Goal: Transaction & Acquisition: Purchase product/service

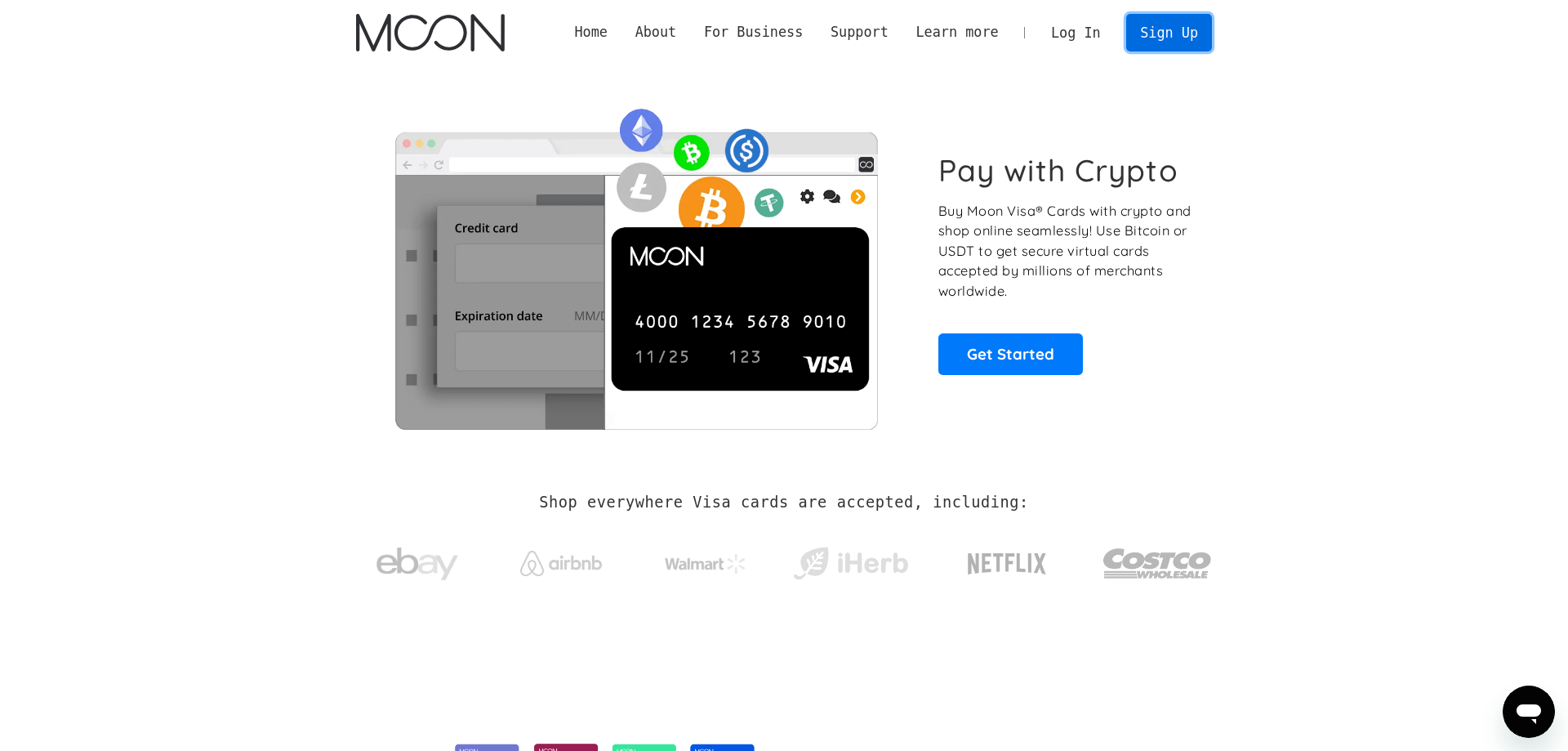
click at [1164, 43] on link "Sign Up" at bounding box center [1169, 32] width 85 height 37
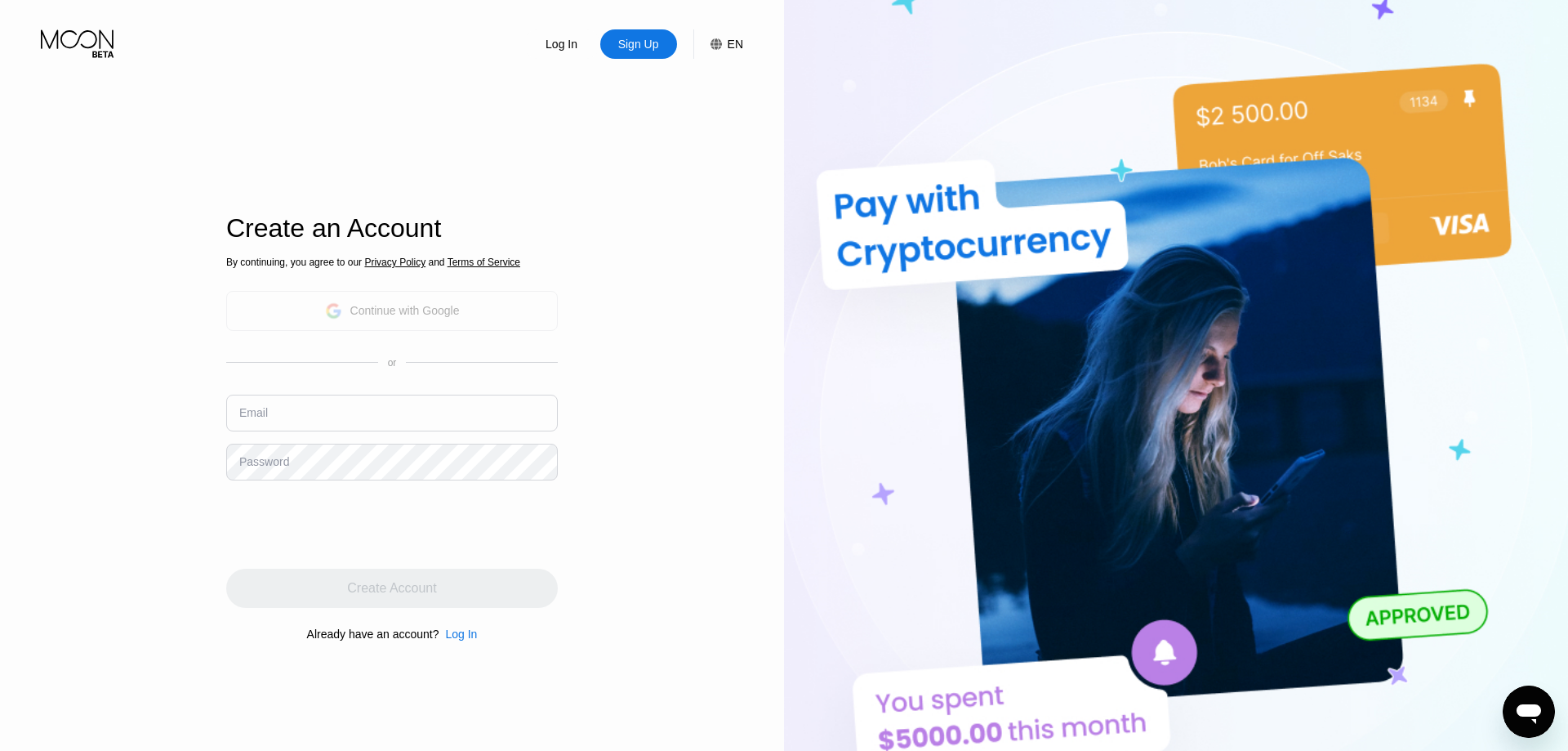
click at [352, 318] on div "Continue with Google" at bounding box center [392, 310] width 135 height 25
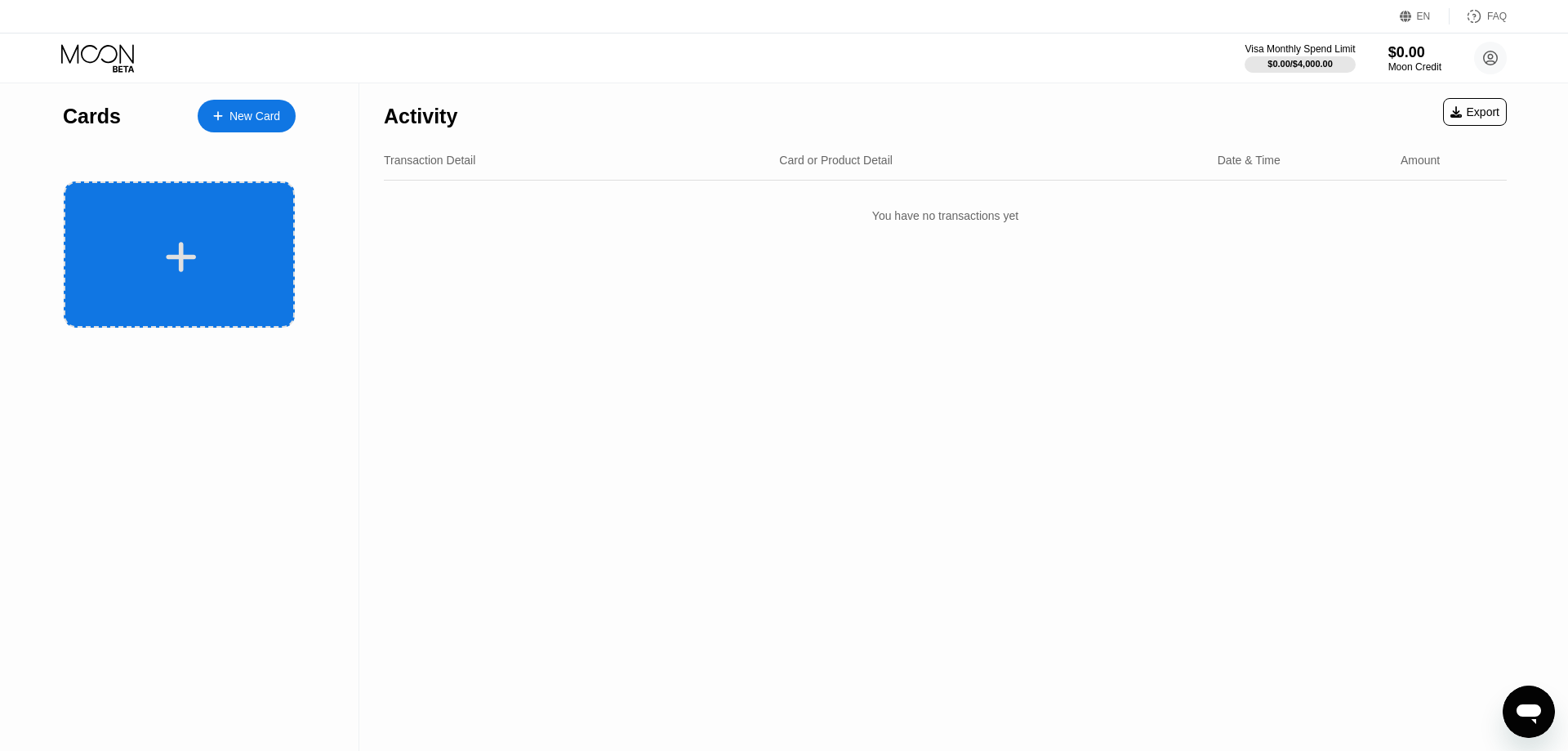
click at [231, 252] on div at bounding box center [182, 257] width 203 height 37
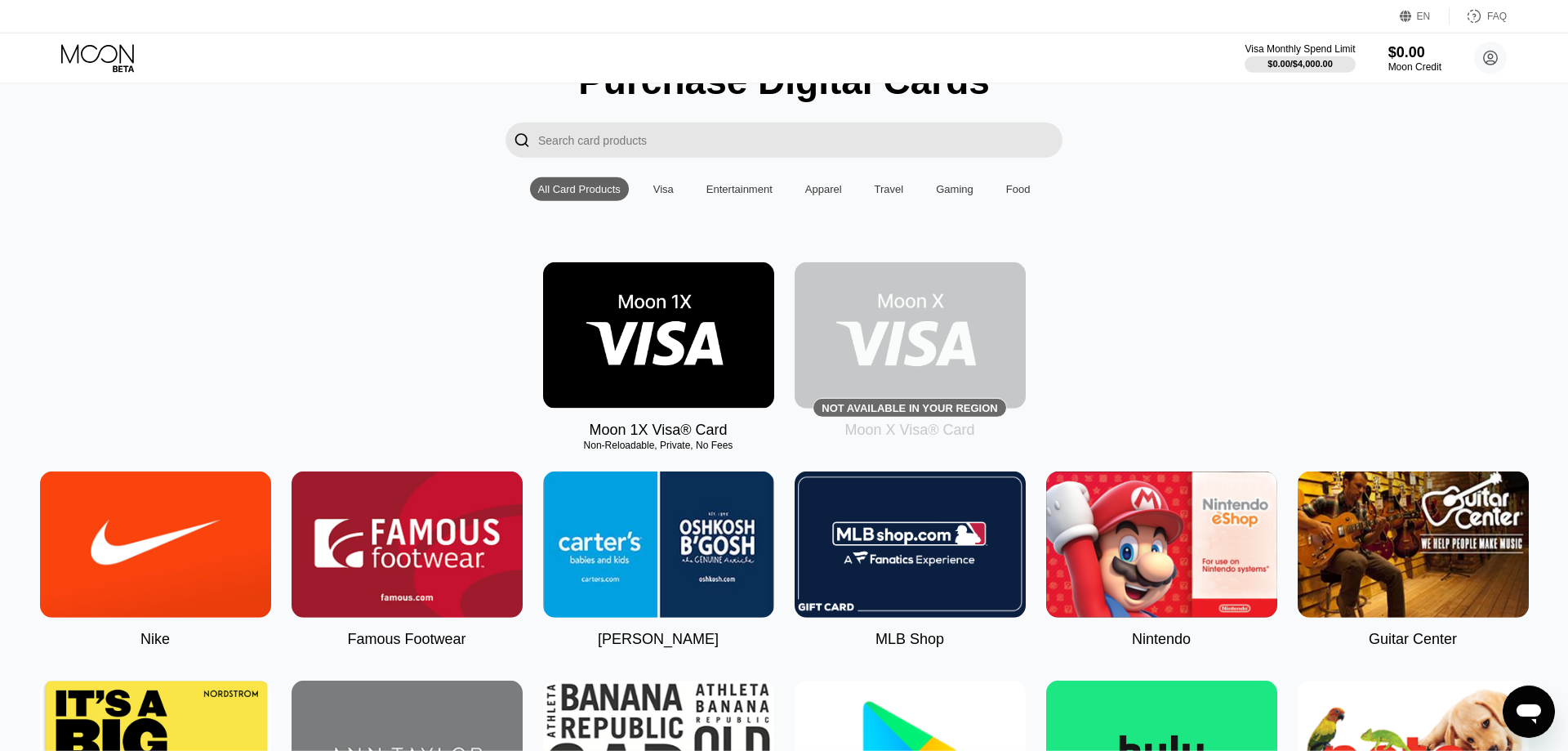
scroll to position [167, 0]
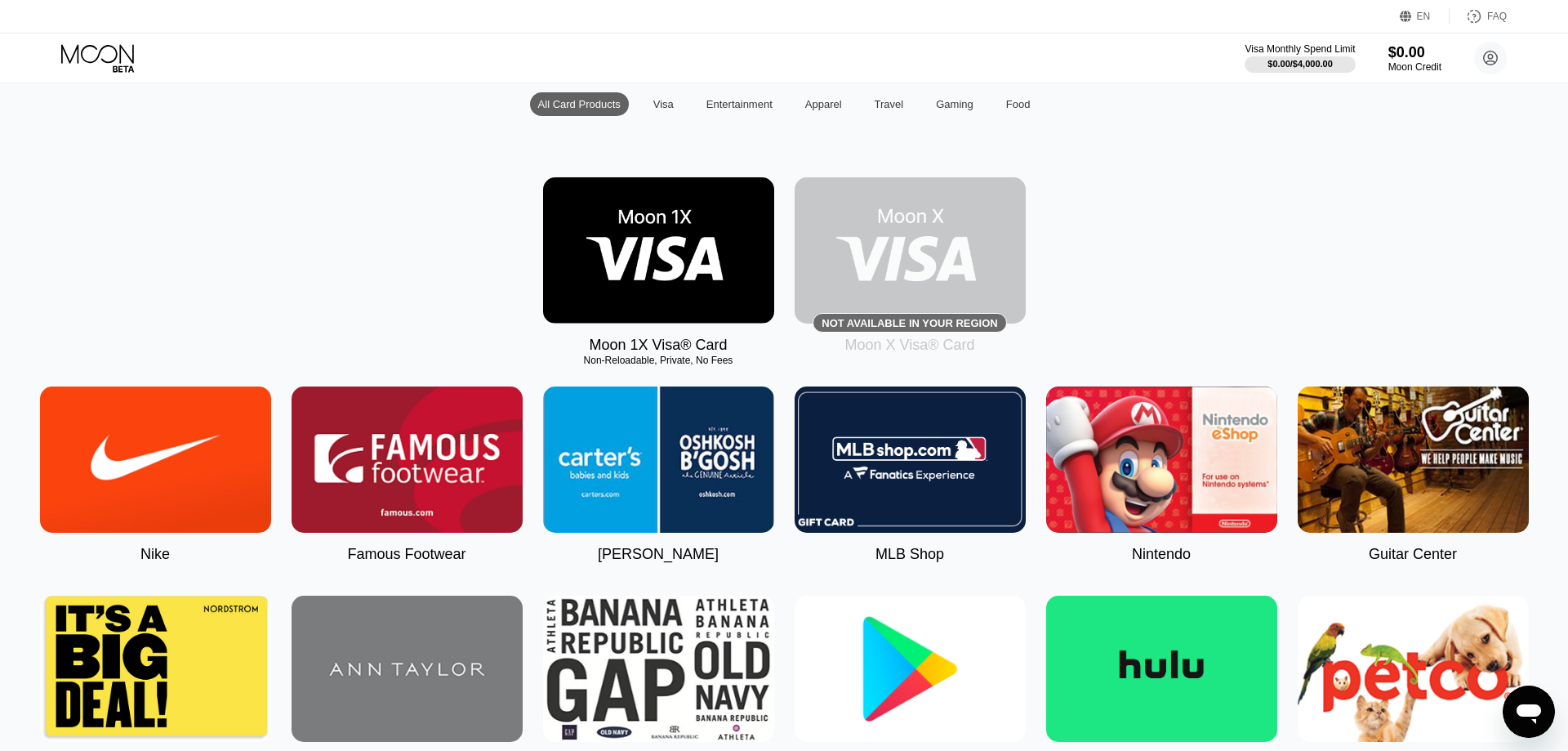
click at [676, 253] on img at bounding box center [658, 250] width 231 height 146
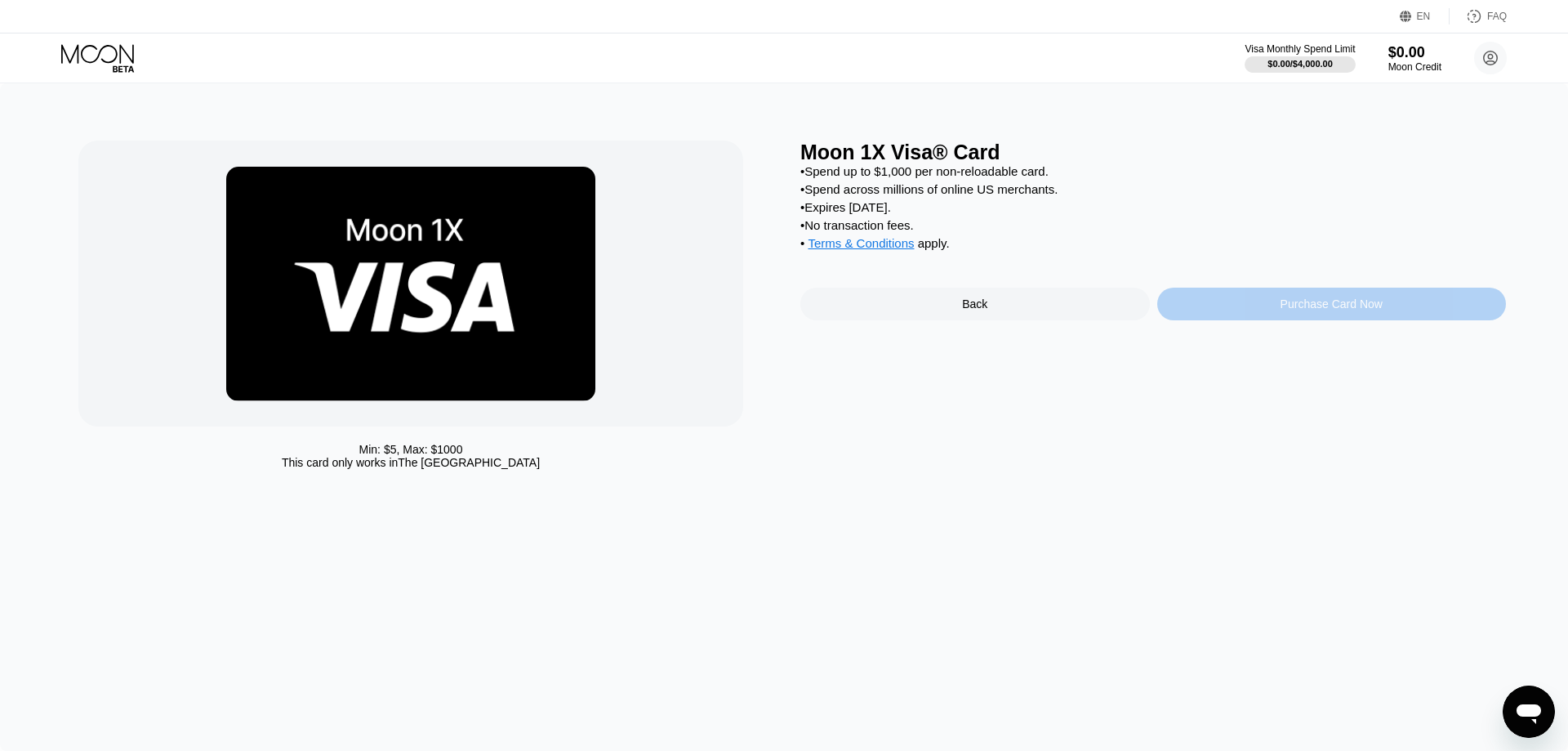
click at [1363, 310] on div "Purchase Card Now" at bounding box center [1332, 304] width 102 height 13
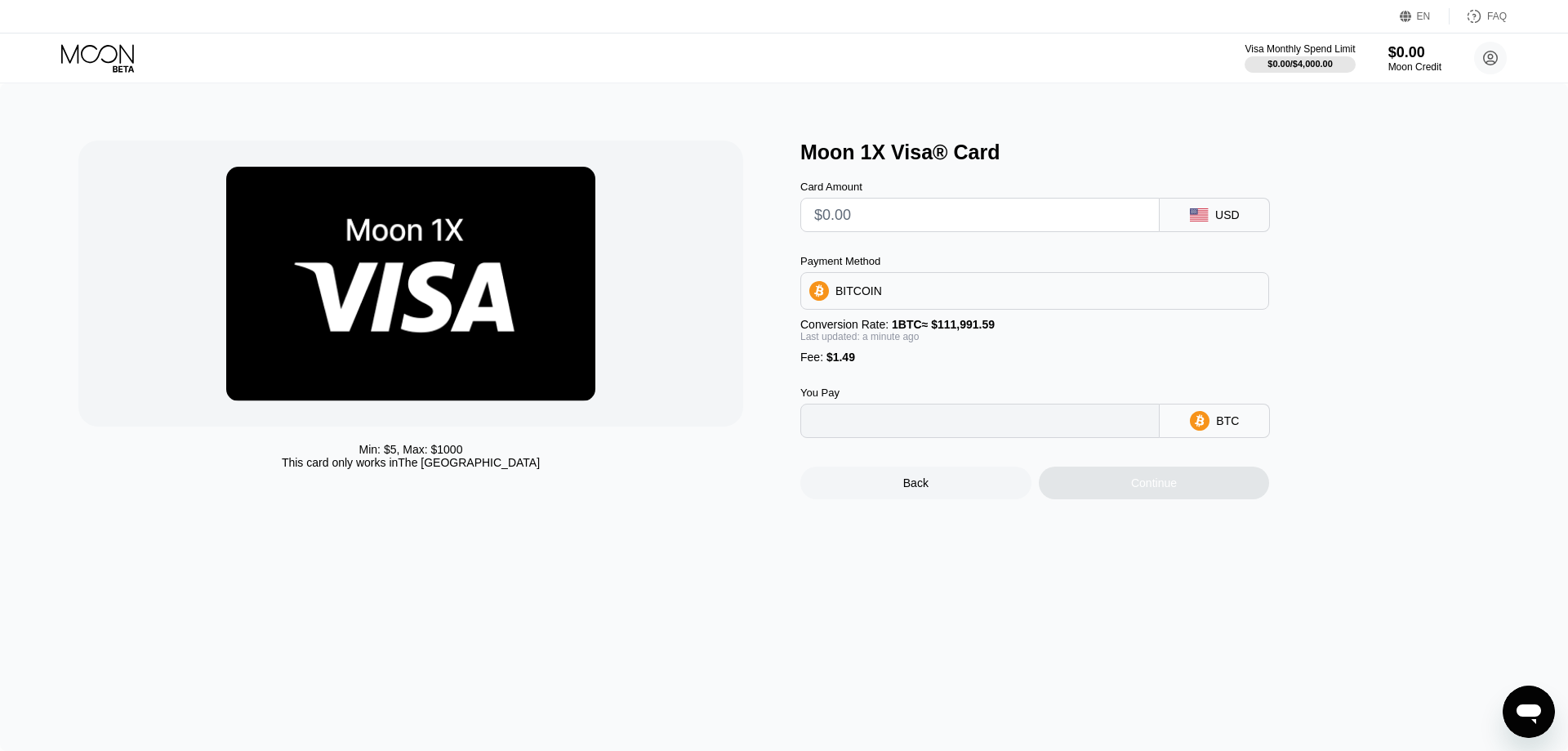
type input "0"
click at [1076, 214] on input "text" at bounding box center [980, 215] width 331 height 33
type input "$5"
type input "0.00005796"
type input "$5"
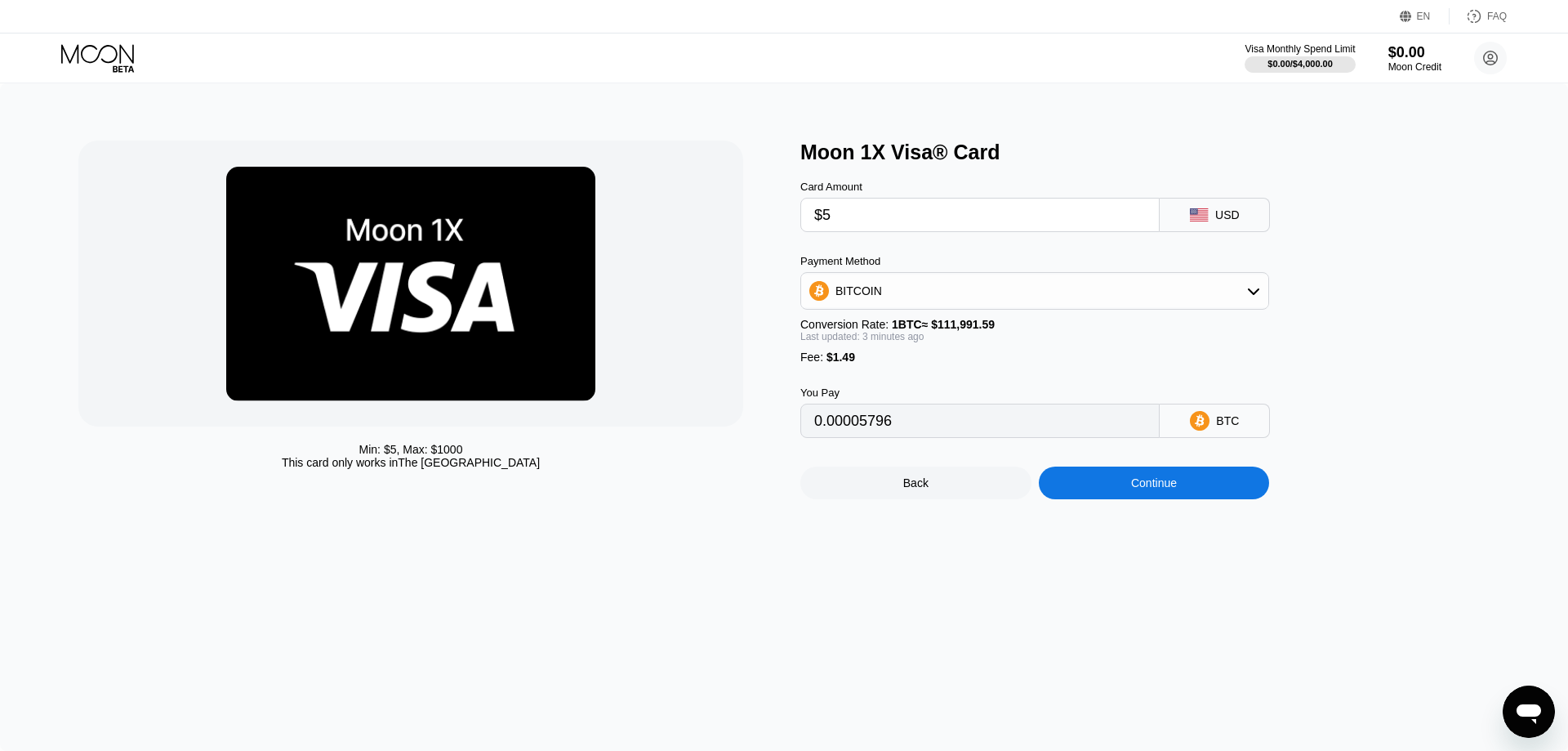
click at [1200, 267] on div "Payment Method" at bounding box center [1035, 261] width 469 height 12
click at [1199, 293] on div "BITCOIN" at bounding box center [1035, 291] width 467 height 33
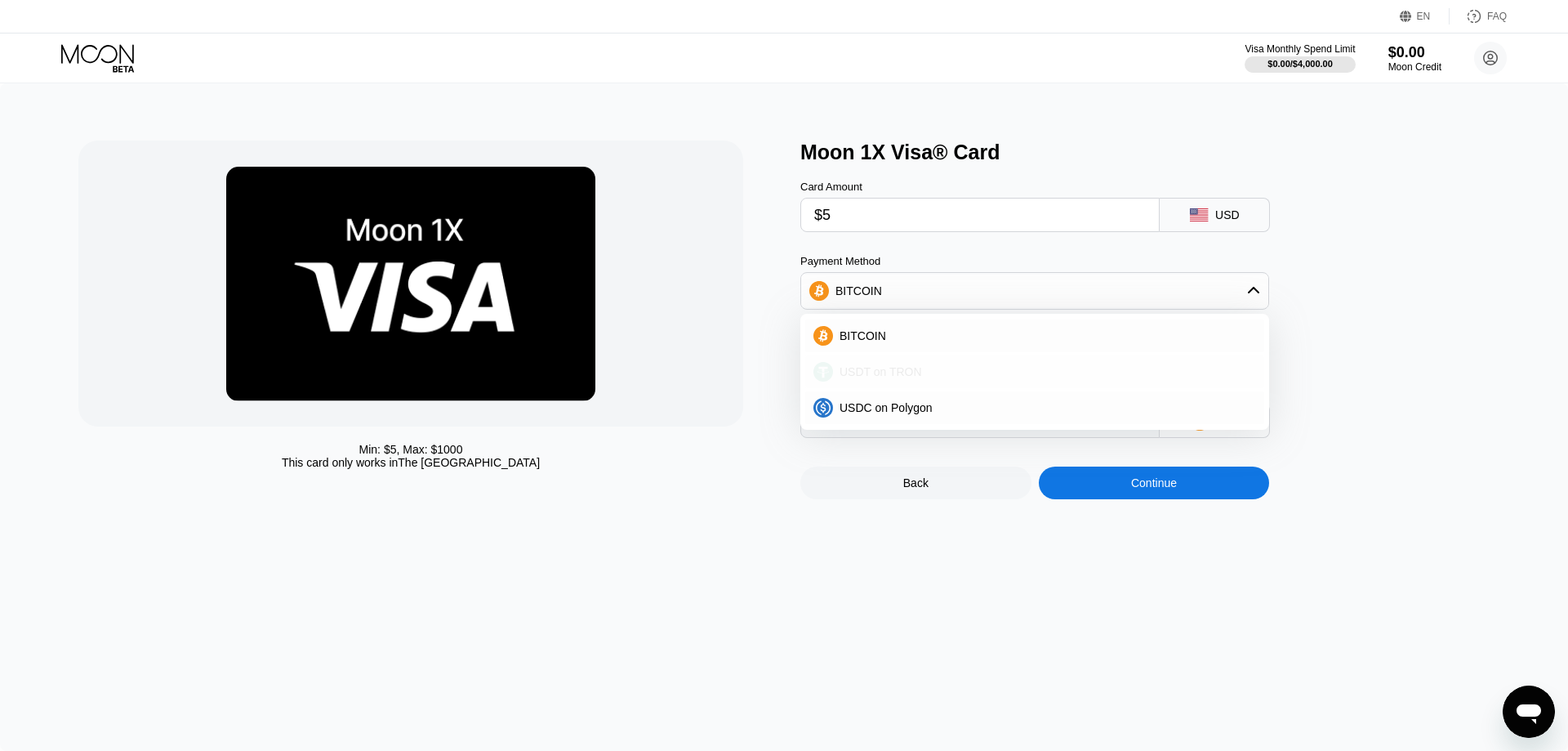
click at [874, 378] on span "USDT on TRON" at bounding box center [881, 371] width 83 height 13
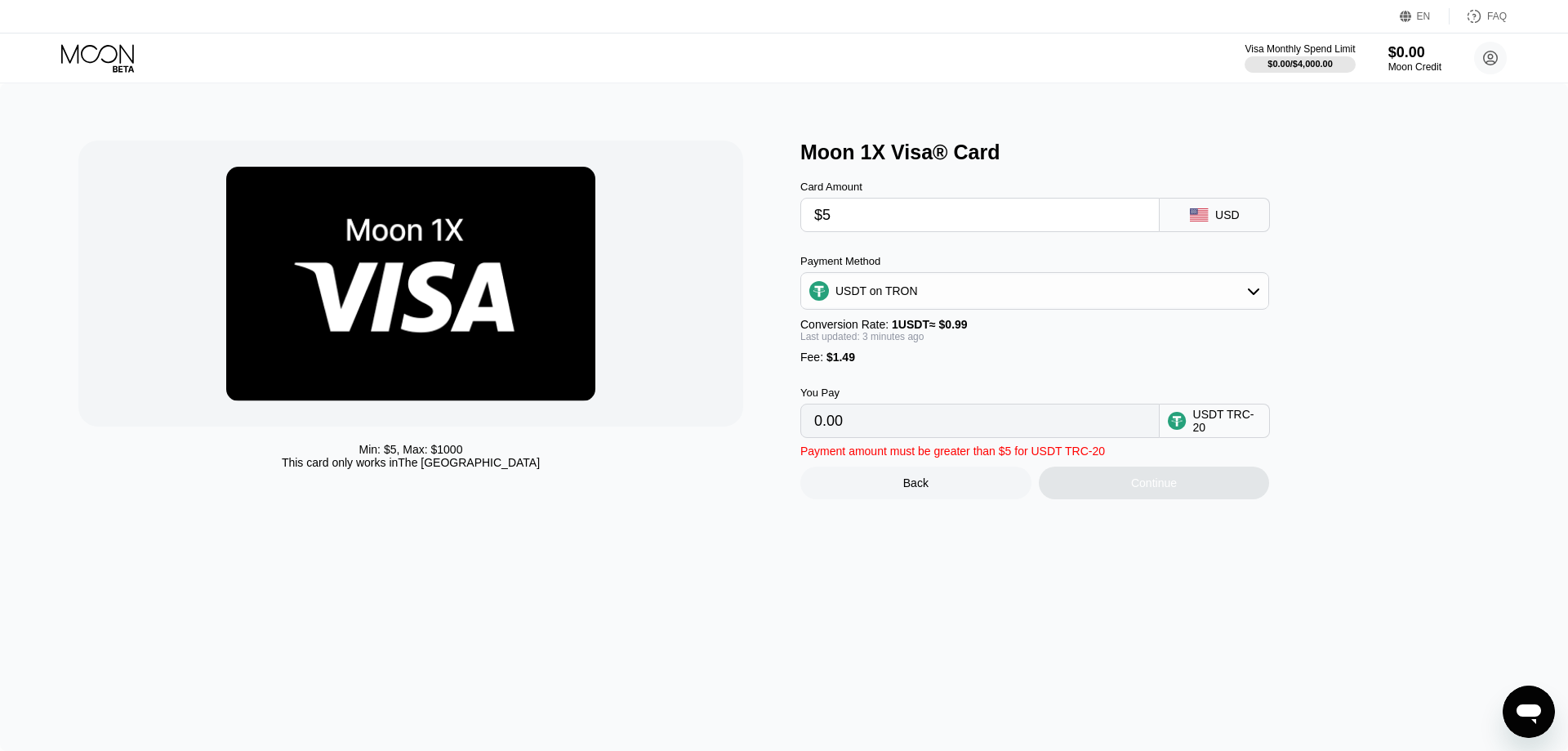
type input "6.56"
click at [857, 223] on input "$5" at bounding box center [980, 215] width 331 height 33
type input "0.00"
type input "$4"
type input "5.55"
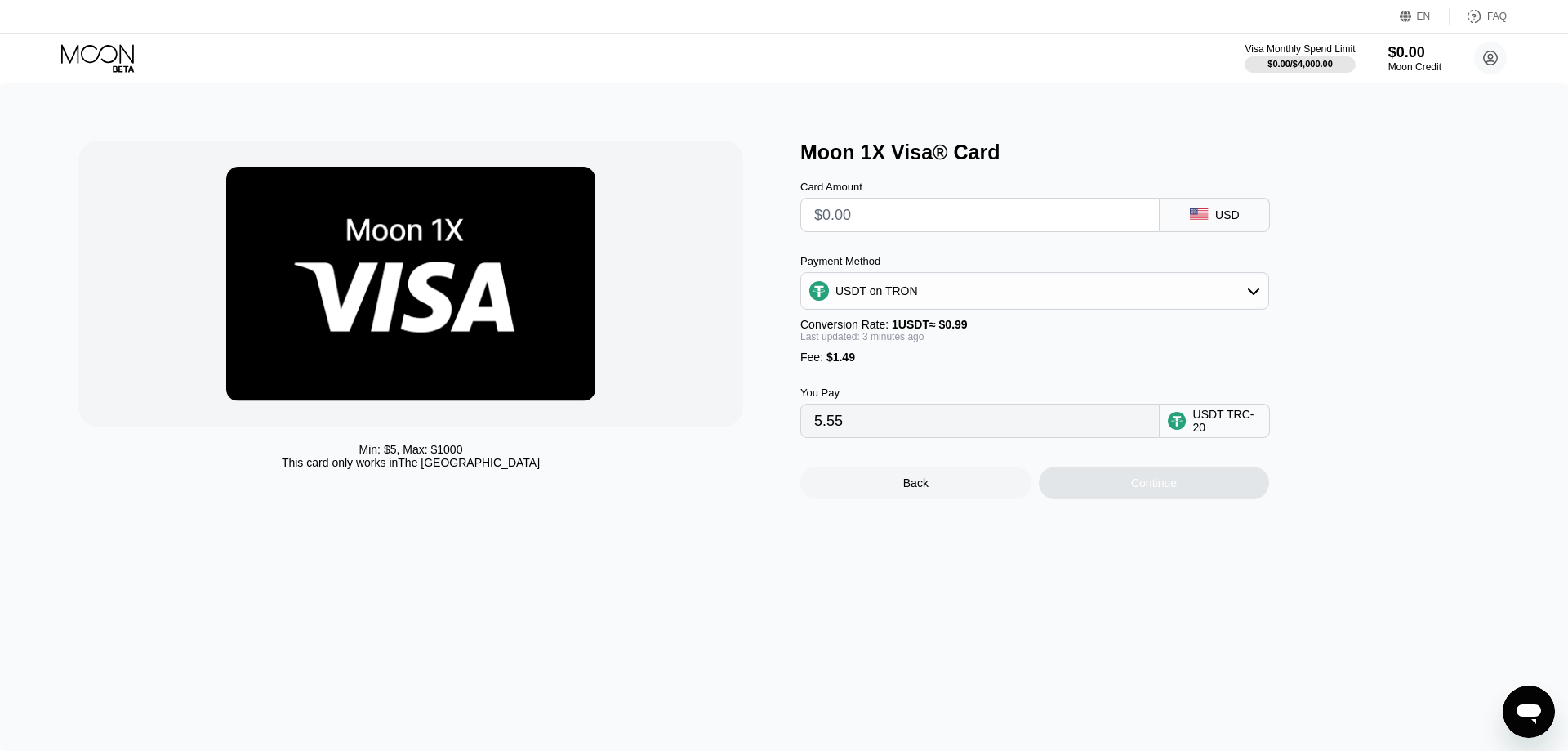
type input "0.00"
type input "$5"
drag, startPoint x: 851, startPoint y: 369, endPoint x: 804, endPoint y: 367, distance: 47.0
click at [804, 363] on div "Fee : $1.49" at bounding box center [1035, 357] width 469 height 13
click at [1207, 432] on div "USDT TRC-20" at bounding box center [1228, 420] width 69 height 26
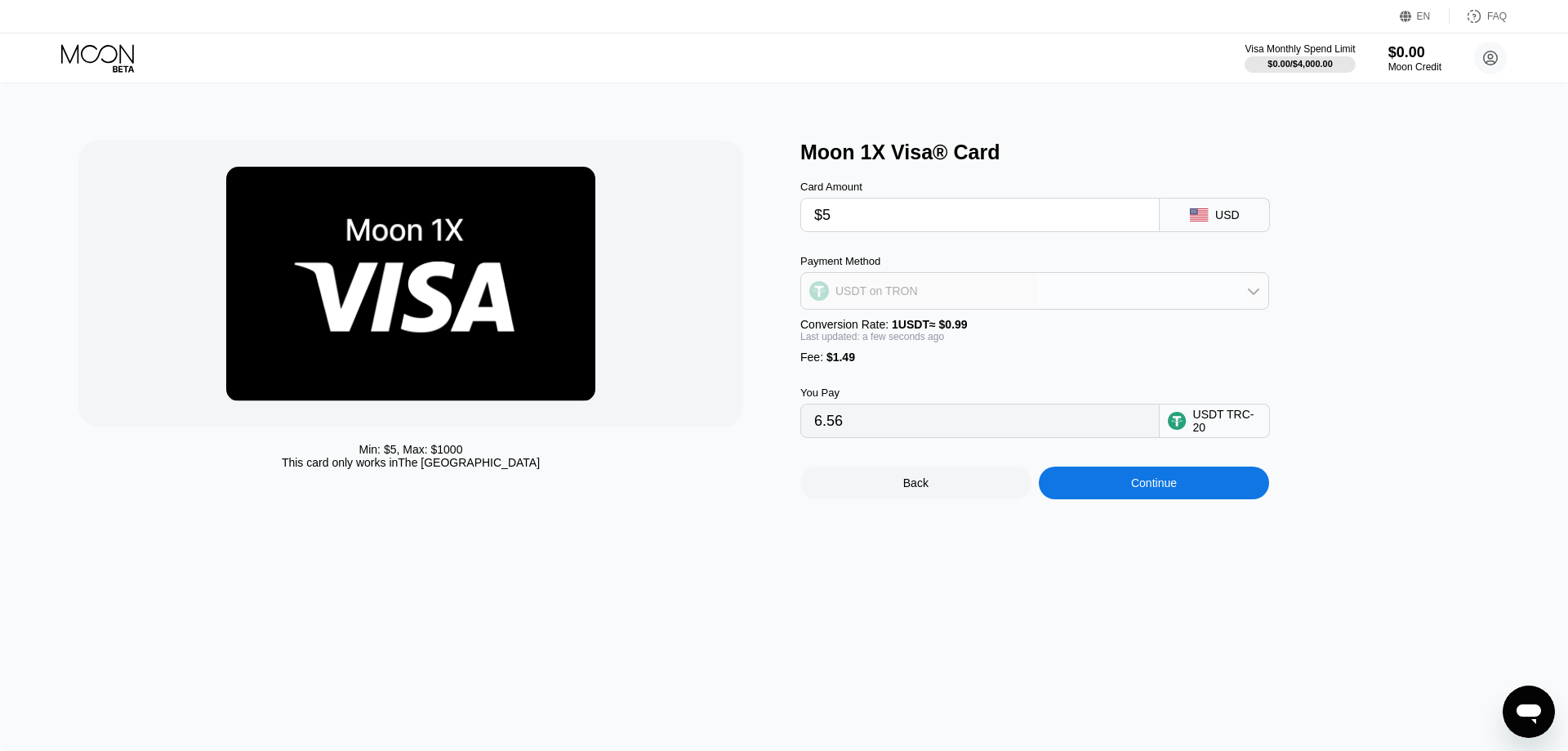
click at [1251, 294] on icon at bounding box center [1254, 291] width 13 height 13
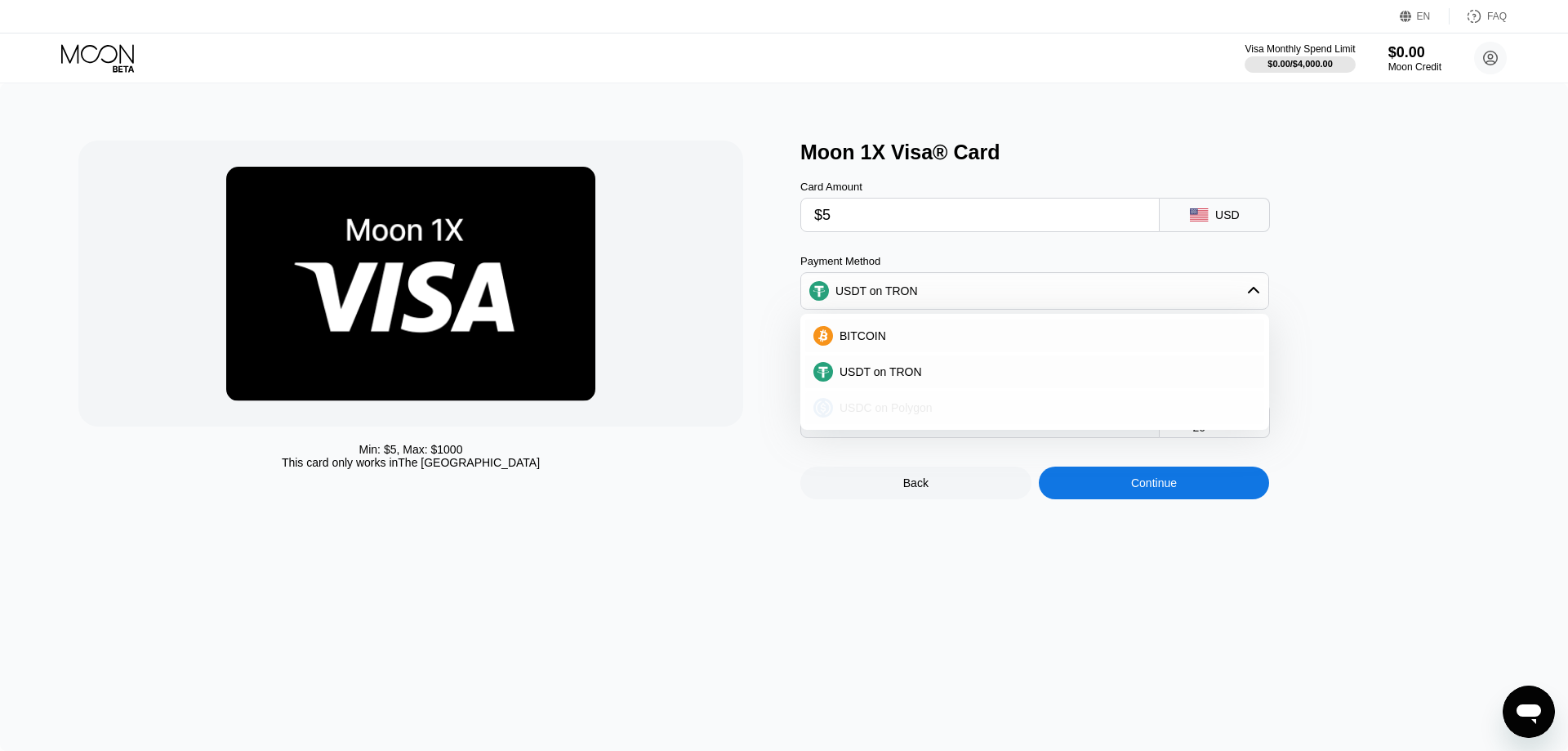
click at [845, 414] on span "USDC on Polygon" at bounding box center [887, 407] width 93 height 13
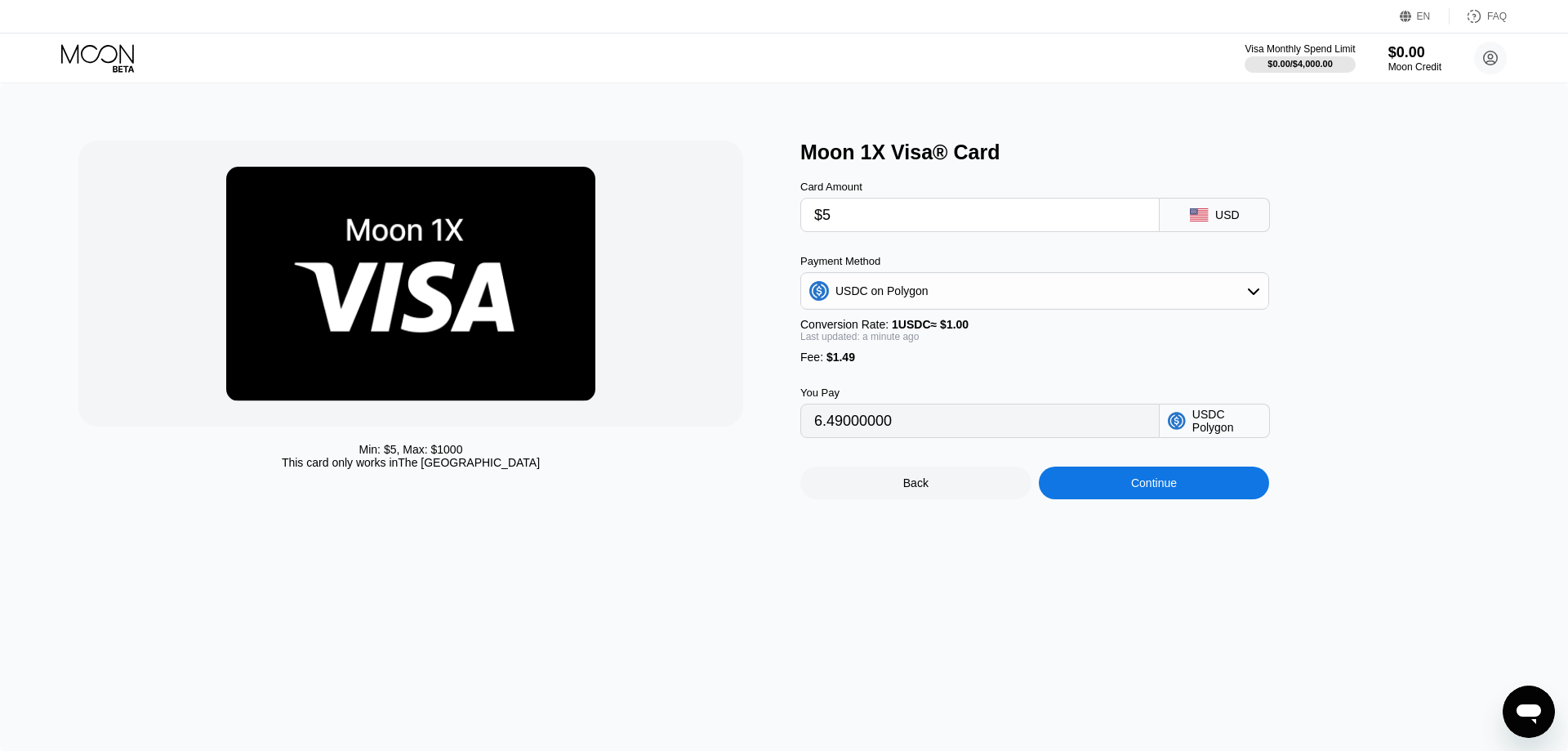
click at [1265, 297] on div "USDC on Polygon" at bounding box center [1035, 291] width 467 height 33
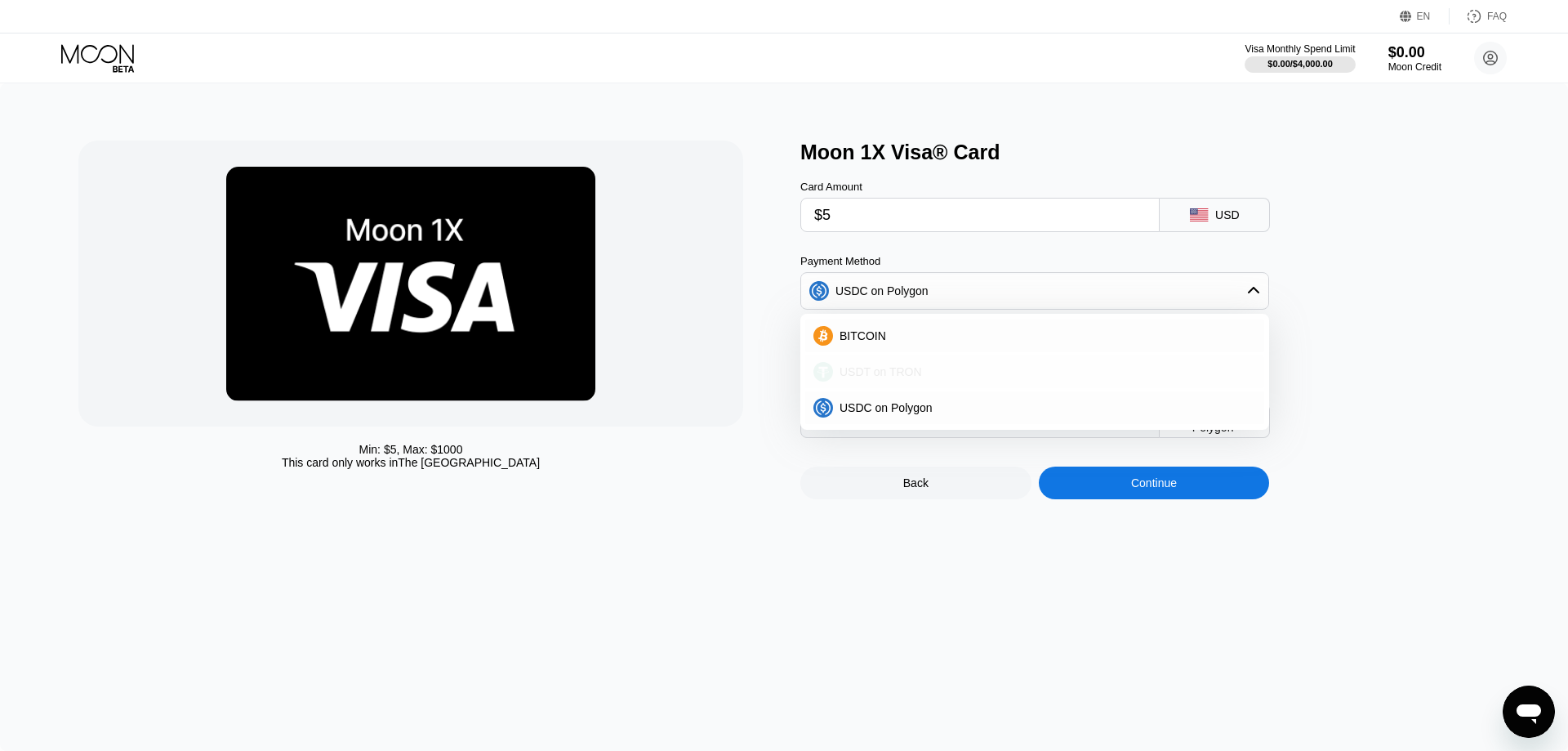
click at [891, 377] on span "USDT on TRON" at bounding box center [881, 371] width 83 height 13
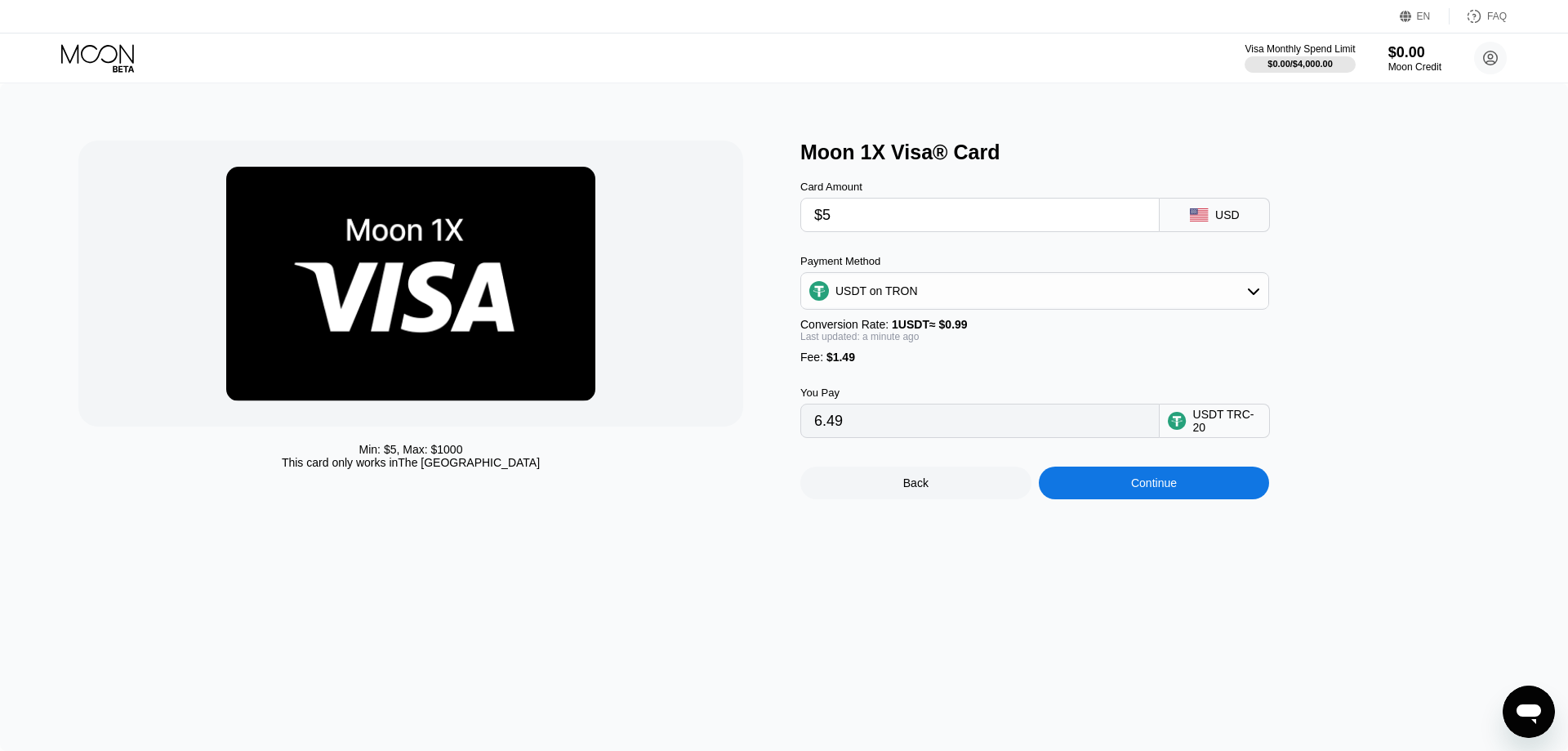
type input "6.56"
